Goal: Browse casually: Explore the website without a specific task or goal

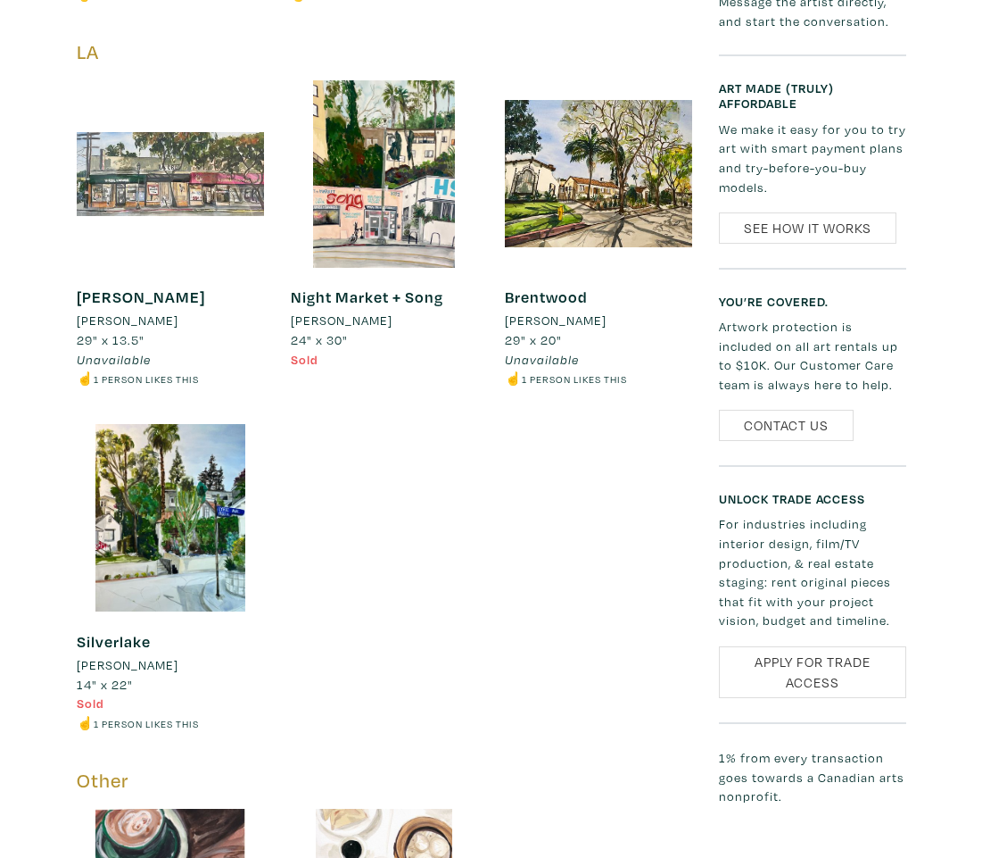
scroll to position [1401, 0]
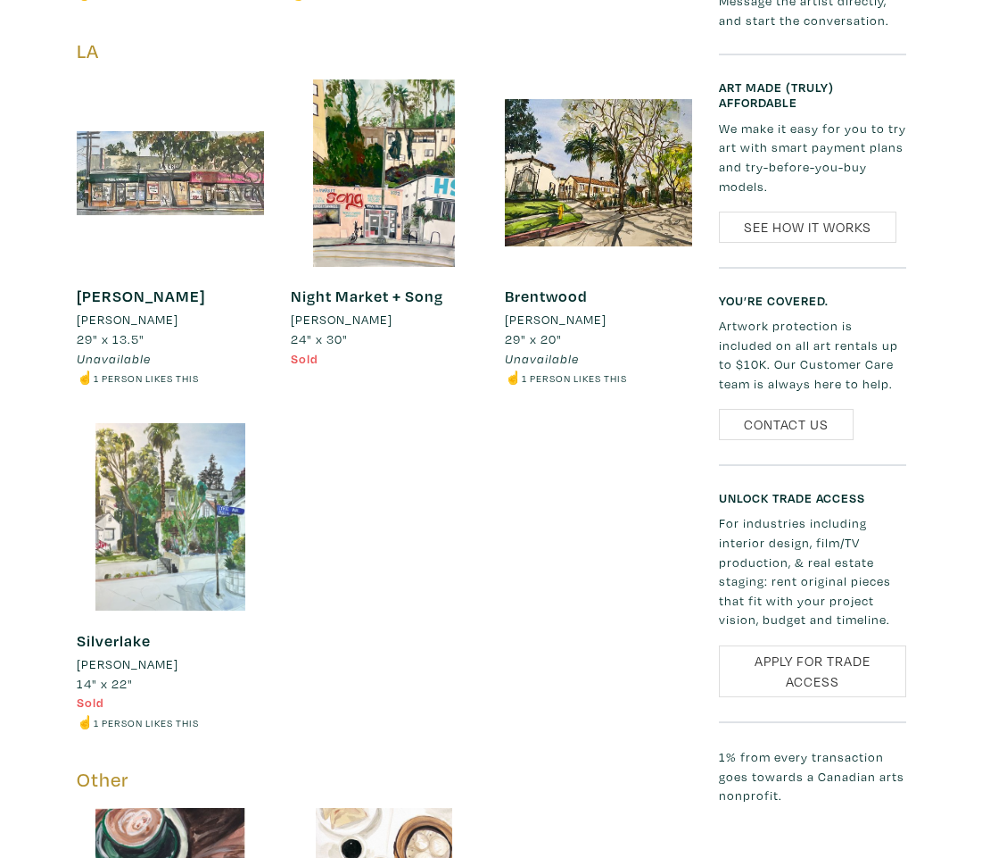
click at [177, 499] on div at bounding box center [170, 516] width 187 height 187
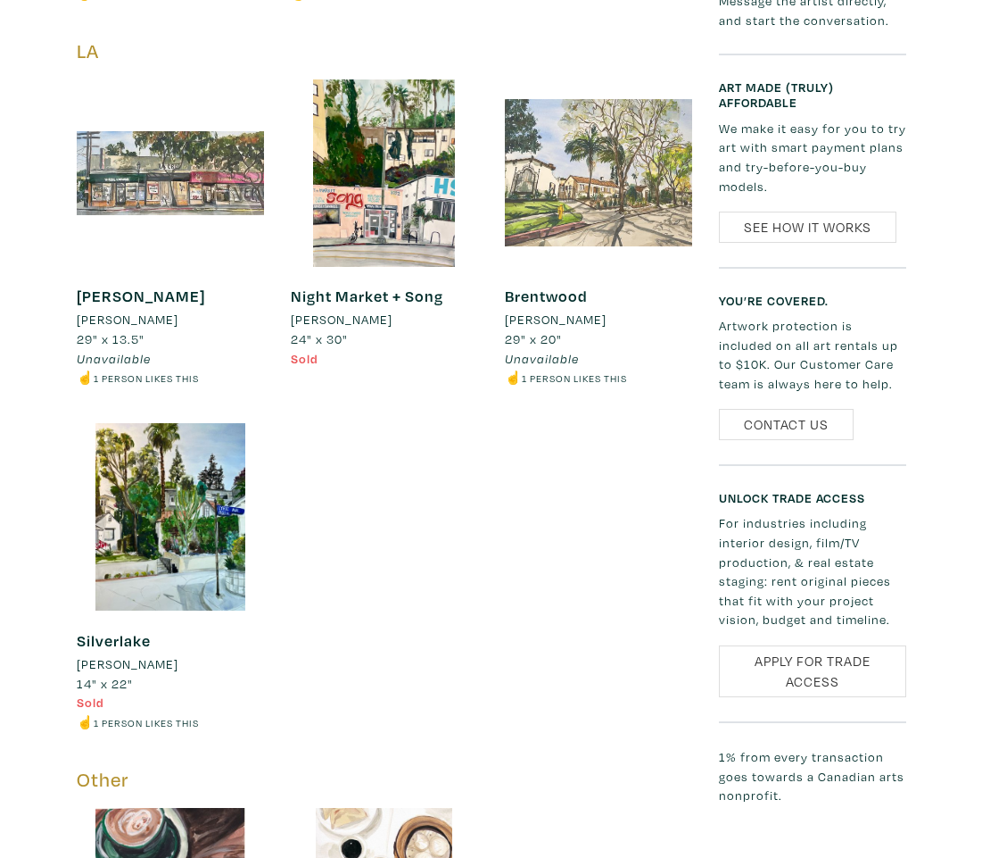
click at [574, 162] on div at bounding box center [598, 172] width 187 height 187
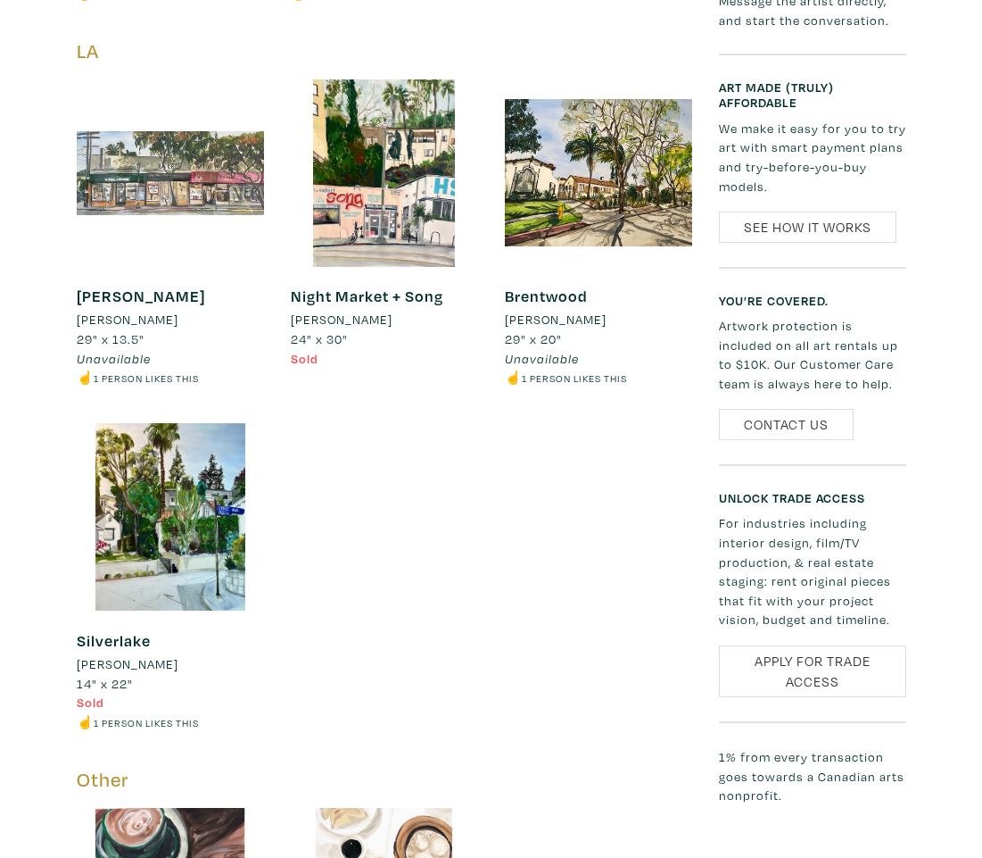
scroll to position [1252, 0]
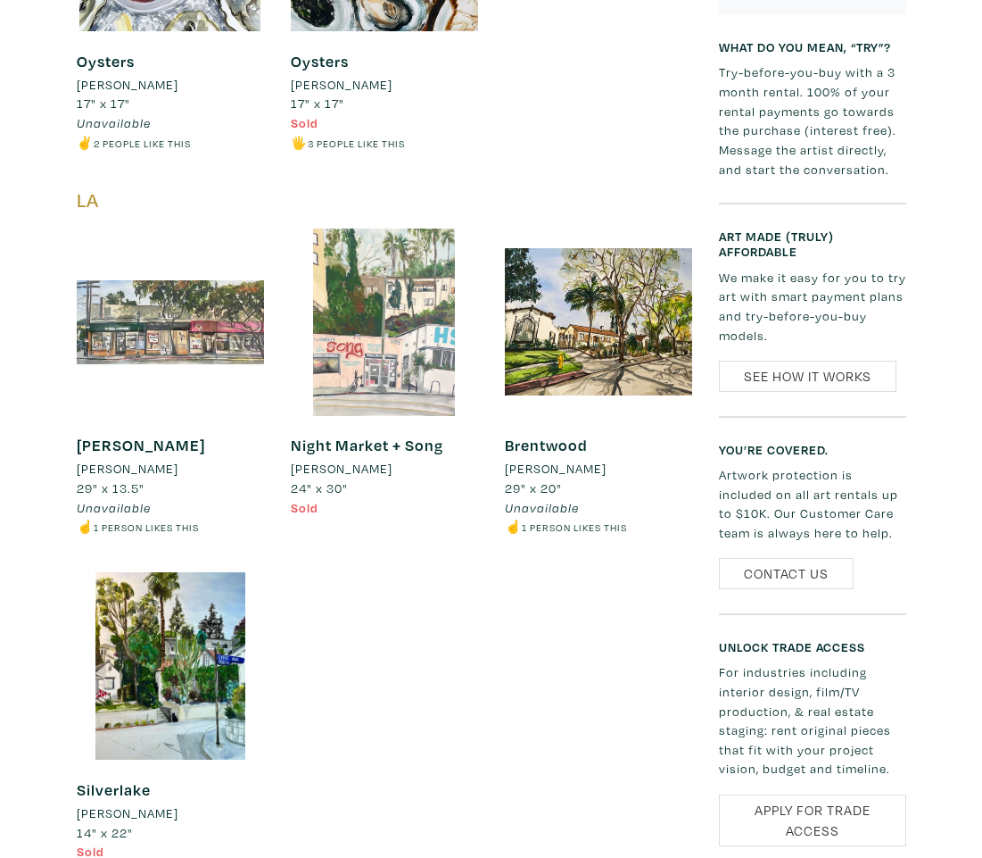
click at [355, 293] on div at bounding box center [384, 321] width 187 height 187
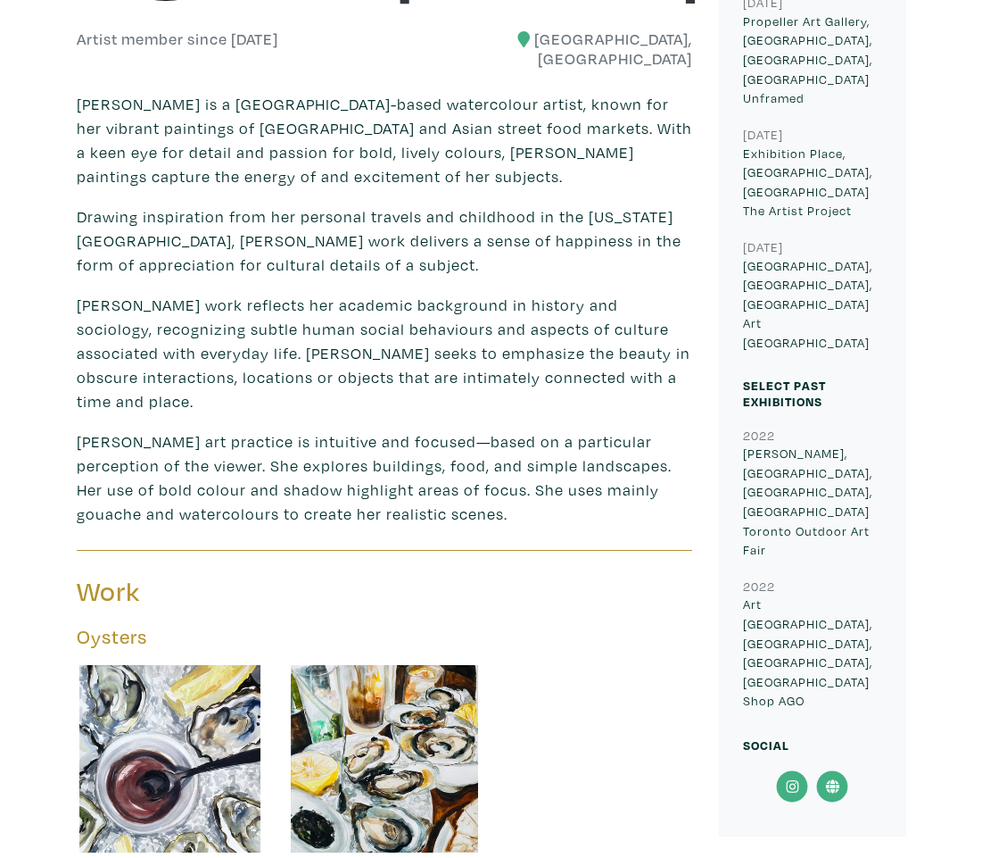
scroll to position [16, 0]
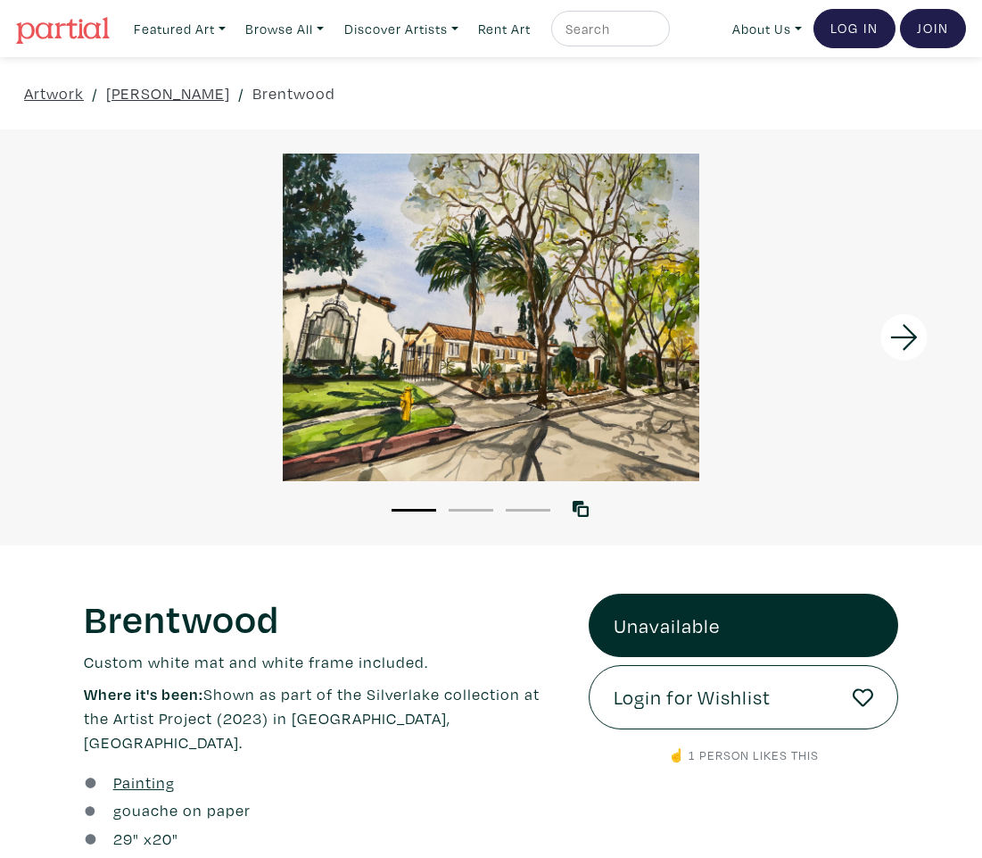
click at [894, 333] on icon at bounding box center [904, 337] width 61 height 48
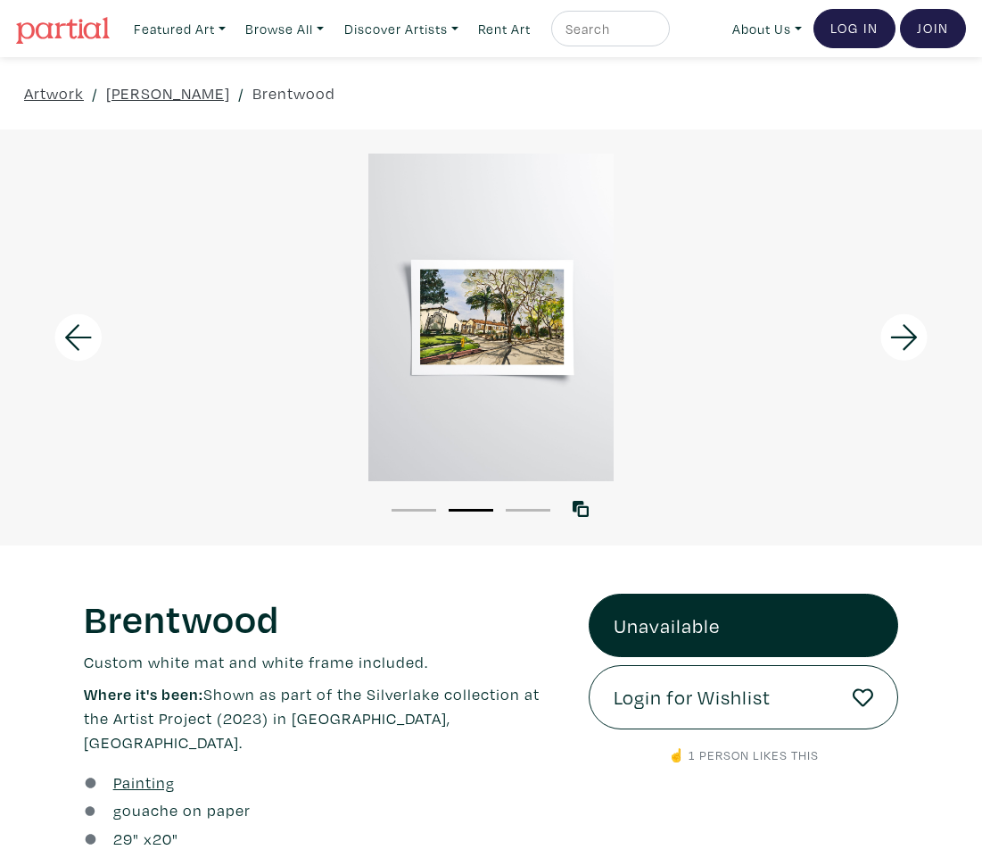
click at [894, 333] on icon at bounding box center [904, 337] width 61 height 48
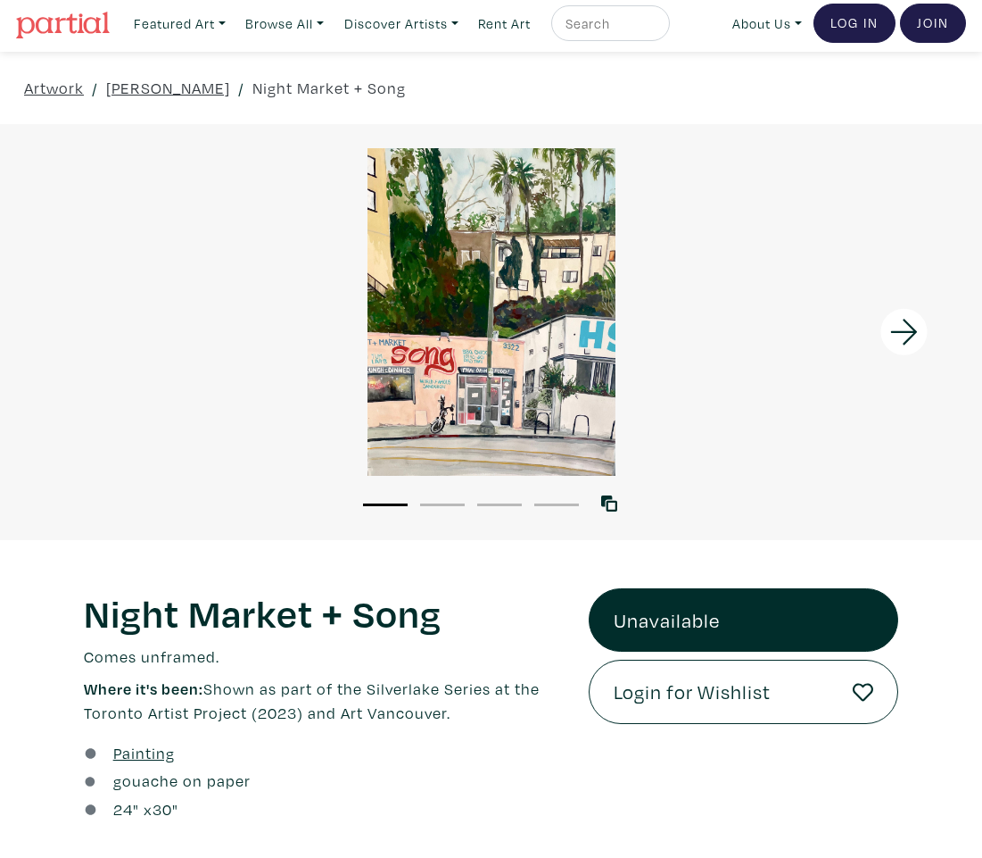
click at [920, 339] on icon at bounding box center [904, 332] width 61 height 48
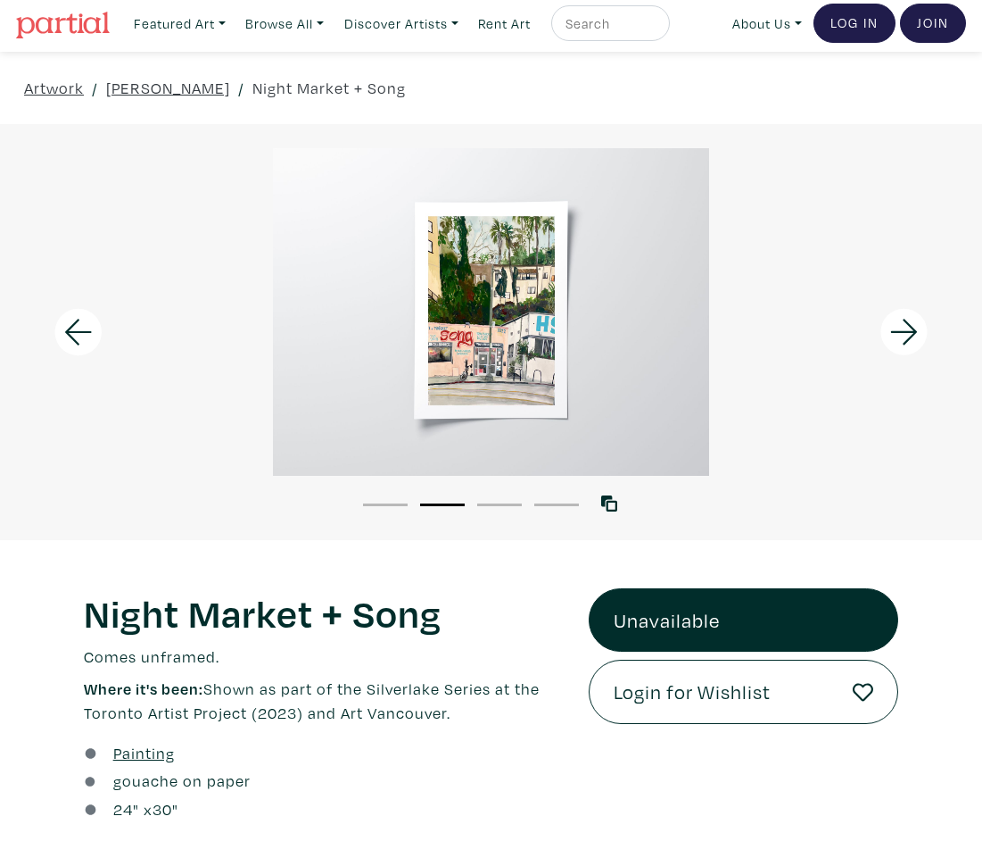
click at [907, 333] on icon at bounding box center [904, 332] width 61 height 48
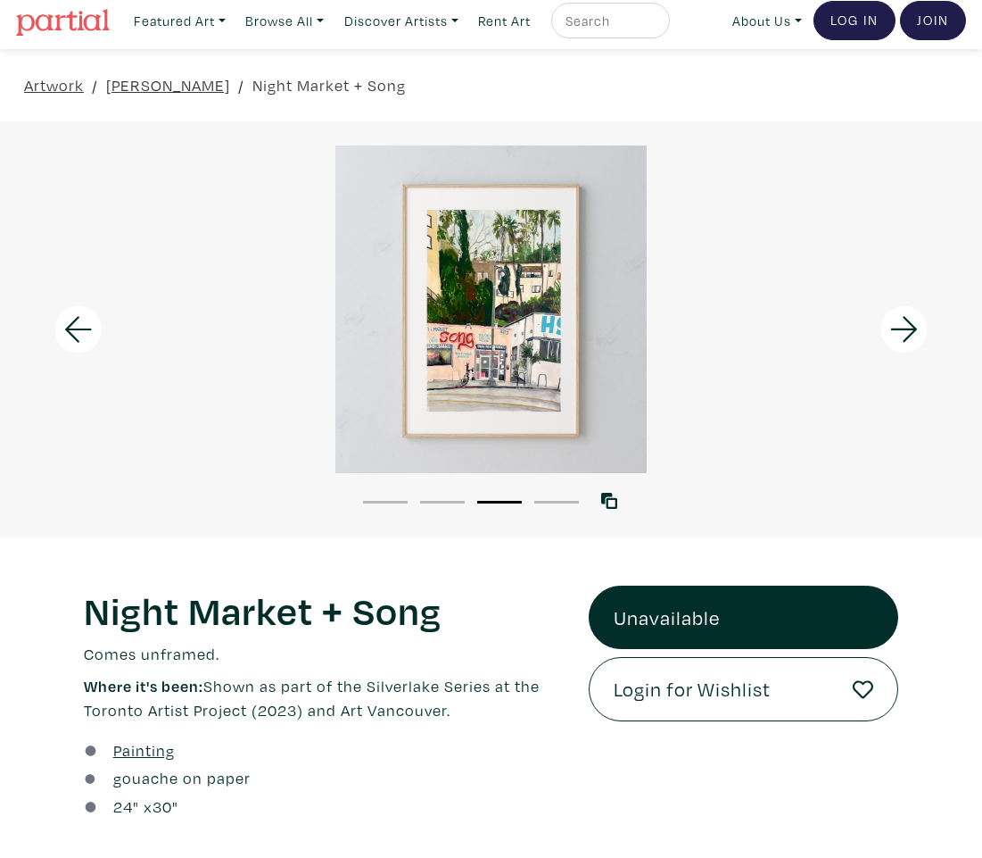
scroll to position [4, 0]
